Goal: Information Seeking & Learning: Learn about a topic

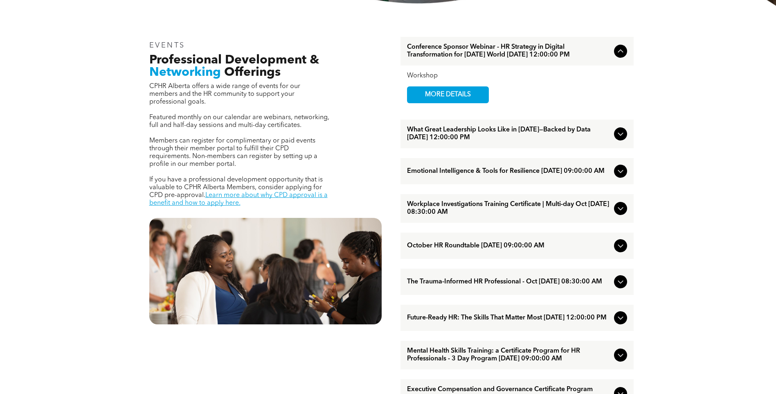
scroll to position [286, 0]
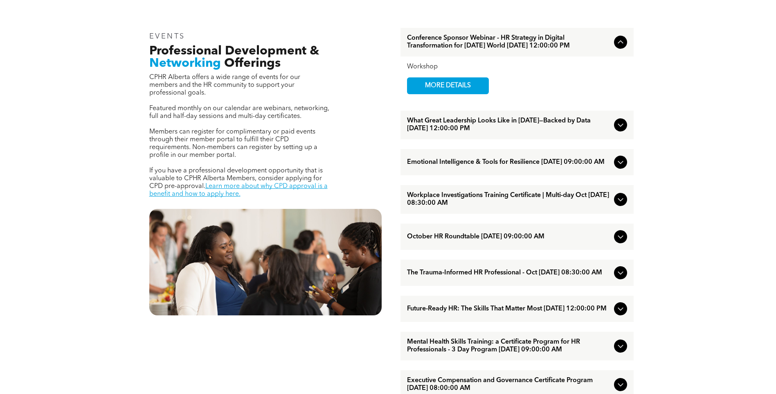
click at [488, 313] on span "Future-Ready HR: The Skills That Matter Most [DATE] 12:00:00 PM" at bounding box center [509, 309] width 204 height 8
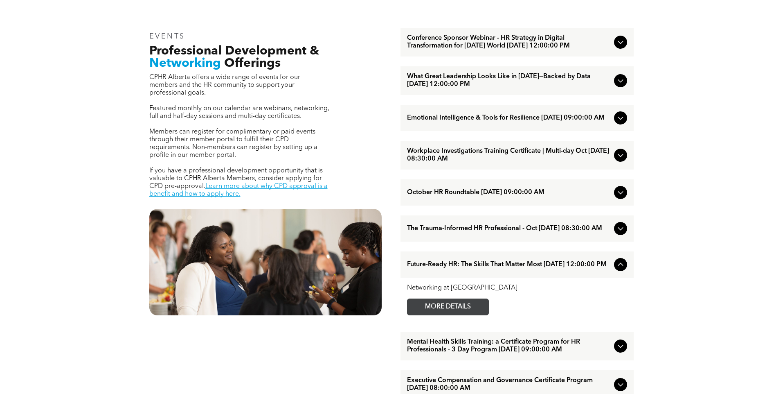
click at [417, 315] on span "MORE DETAILS" at bounding box center [448, 307] width 65 height 16
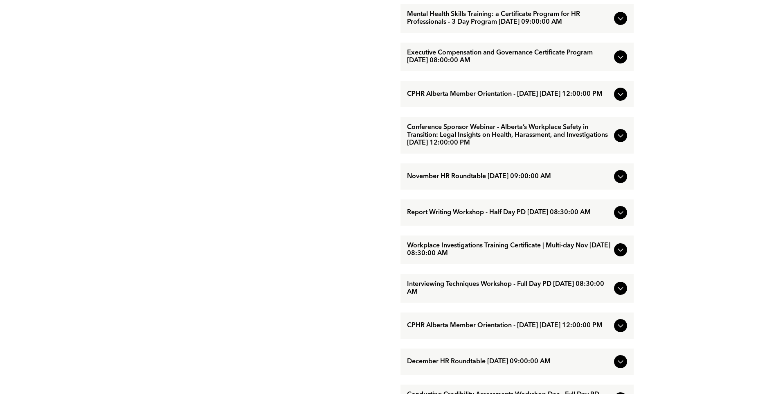
scroll to position [532, 0]
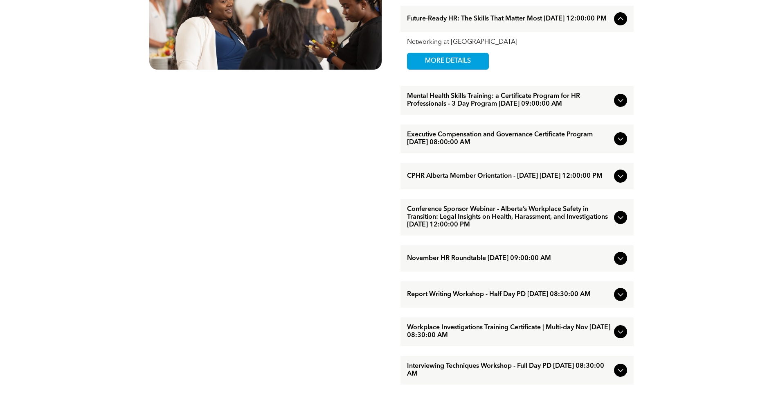
click at [619, 105] on icon at bounding box center [621, 100] width 10 height 10
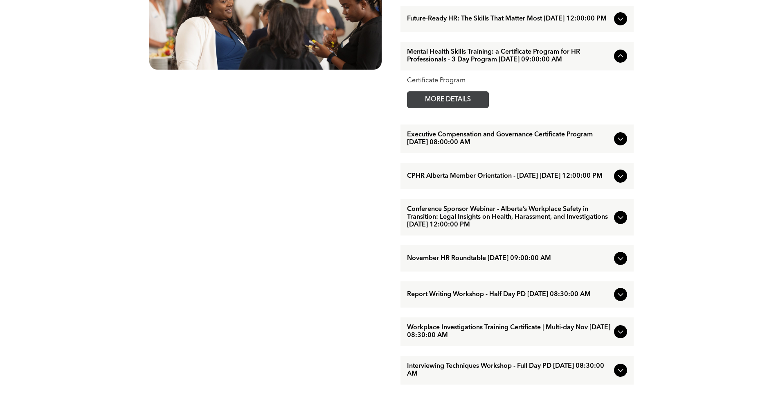
click at [478, 108] on span "MORE DETAILS" at bounding box center [448, 100] width 65 height 16
click at [475, 298] on span "Report Writing Workshop - Half Day PD November/12/2025 08:30:00 AM" at bounding box center [509, 295] width 204 height 8
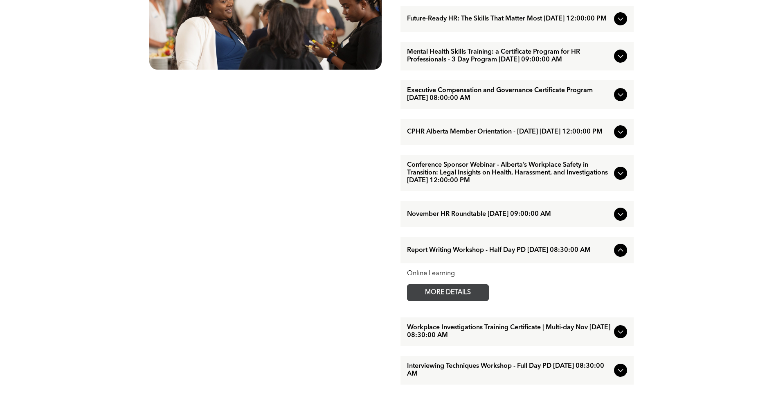
click at [450, 300] on span "MORE DETAILS" at bounding box center [448, 292] width 65 height 16
click at [498, 183] on span "Conference Sponsor Webinar - Alberta’s Workplace Safety in Transition: Legal In…" at bounding box center [509, 172] width 204 height 23
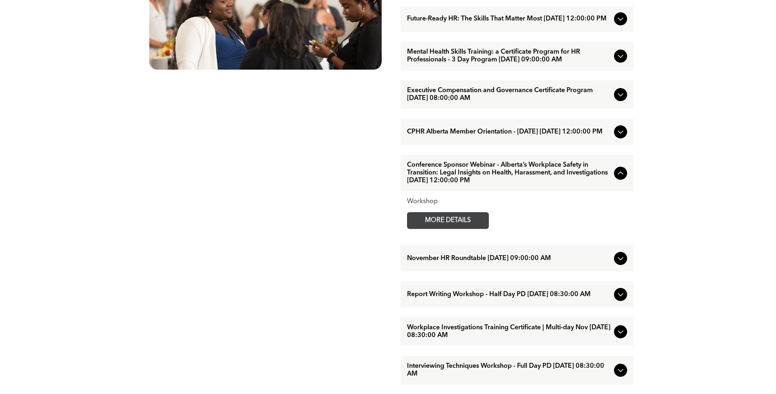
click at [429, 228] on span "MORE DETAILS" at bounding box center [448, 220] width 65 height 16
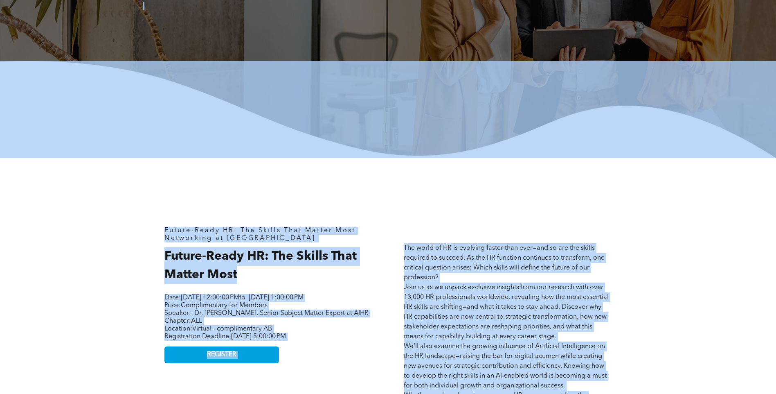
scroll to position [189, 0]
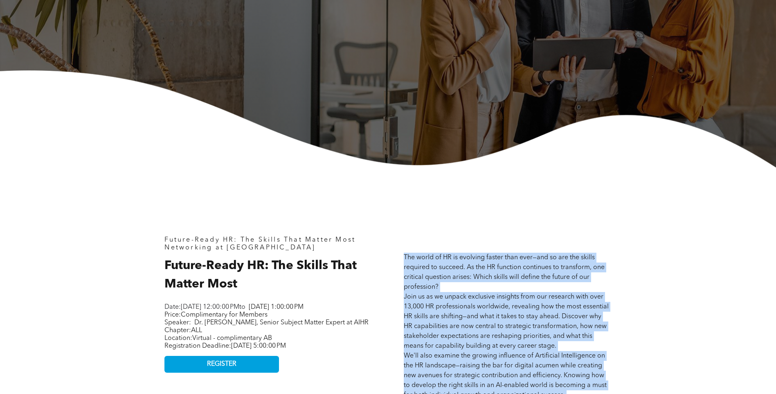
drag, startPoint x: 548, startPoint y: 359, endPoint x: 399, endPoint y: 248, distance: 185.9
copy span "The world of HR is evolving faster than ever—and so are the skills required to …"
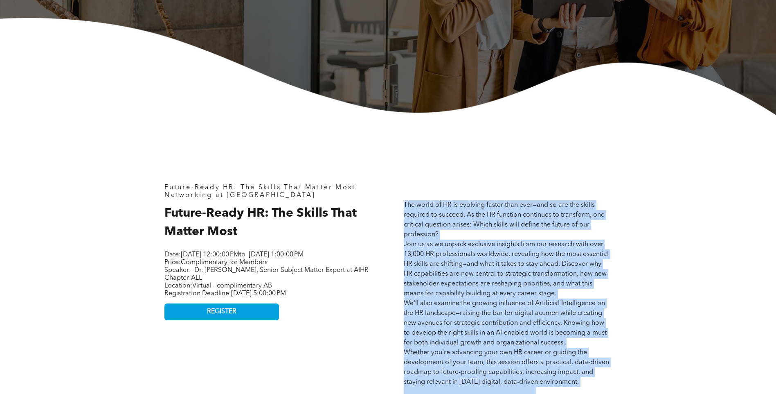
scroll to position [353, 0]
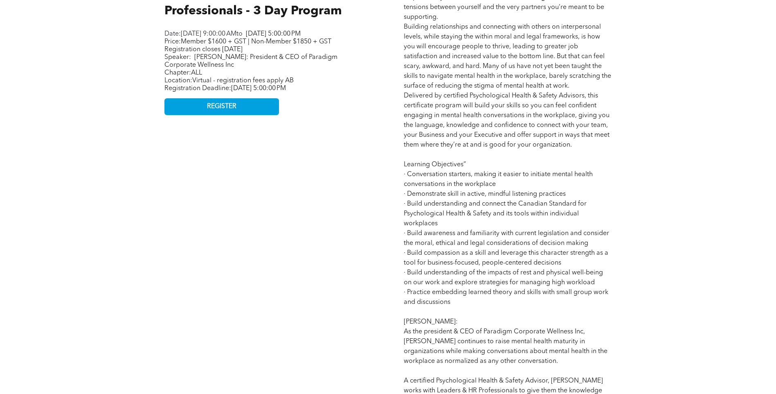
scroll to position [532, 0]
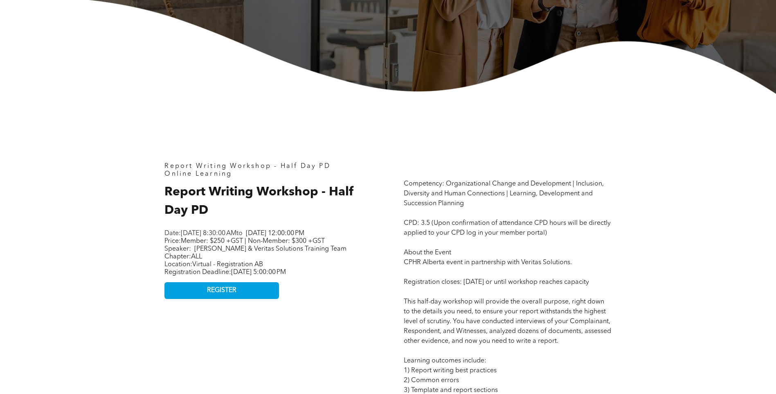
scroll to position [41, 0]
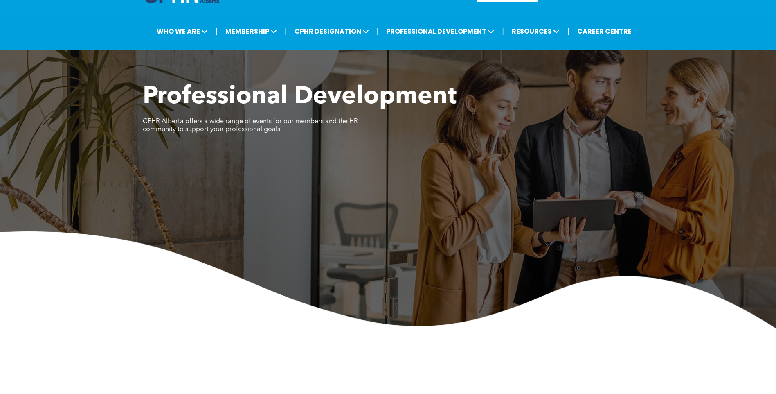
scroll to position [41, 0]
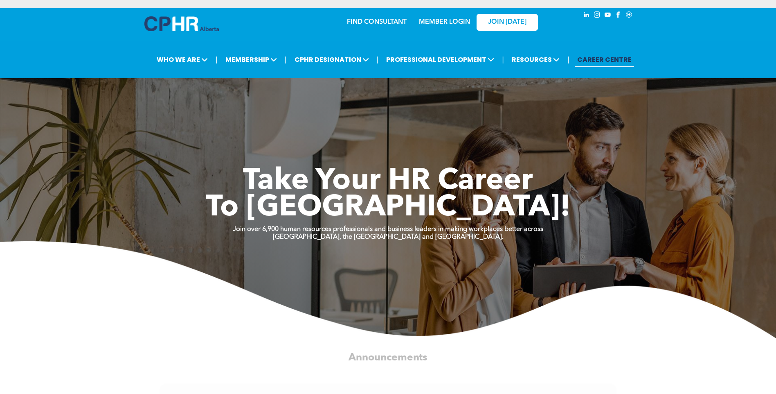
click at [449, 22] on link "MEMBER LOGIN" at bounding box center [444, 22] width 51 height 7
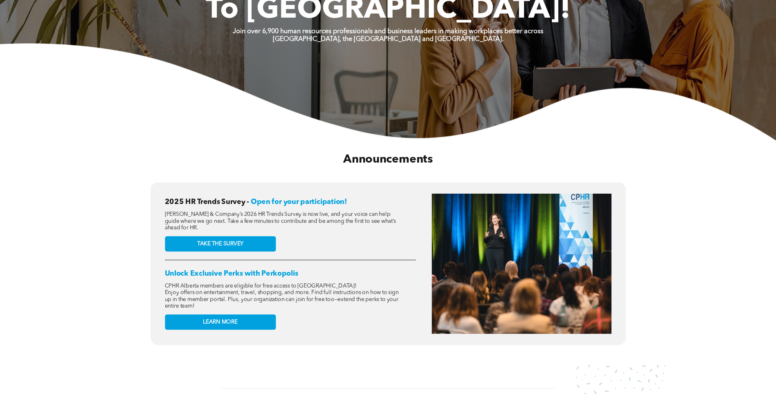
scroll to position [205, 0]
